Goal: Information Seeking & Learning: Learn about a topic

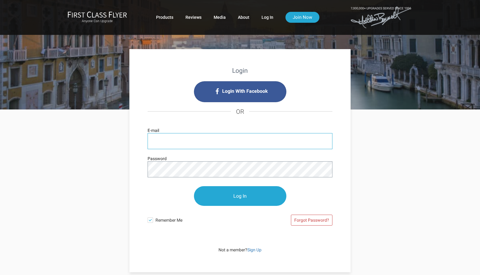
click at [171, 143] on input "E-mail" at bounding box center [240, 141] width 185 height 16
type input "[EMAIL_ADDRESS][DOMAIN_NAME]"
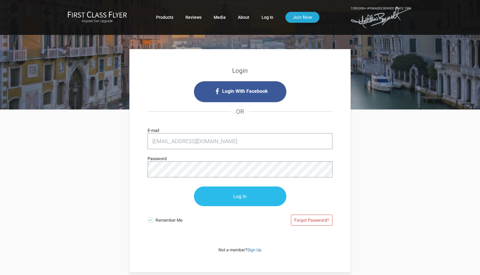
click at [233, 196] on input "Log In" at bounding box center [240, 196] width 92 height 20
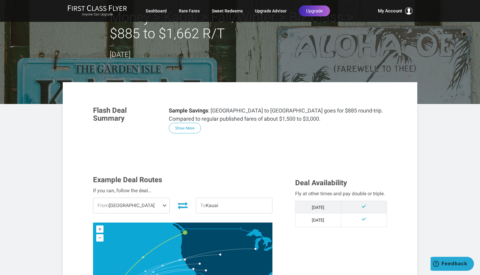
scroll to position [32, 0]
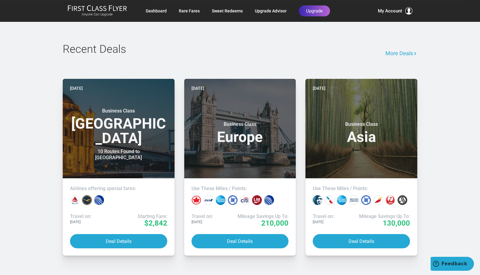
scroll to position [788, 0]
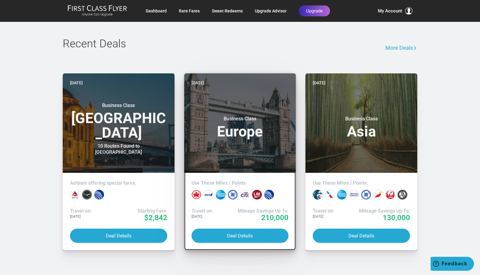
click at [244, 137] on div "Business Class Europe" at bounding box center [240, 126] width 97 height 32
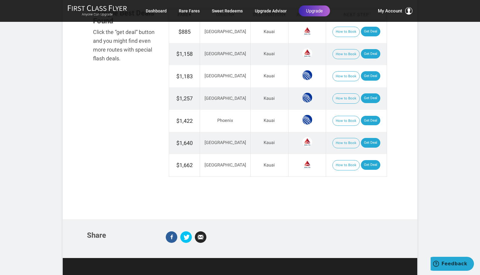
scroll to position [0, 0]
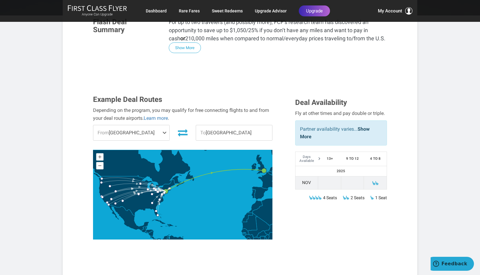
scroll to position [126, 0]
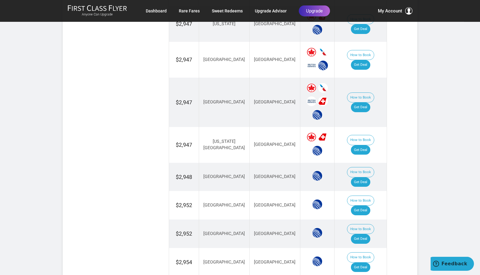
scroll to position [568, 0]
